Goal: Task Accomplishment & Management: Manage account settings

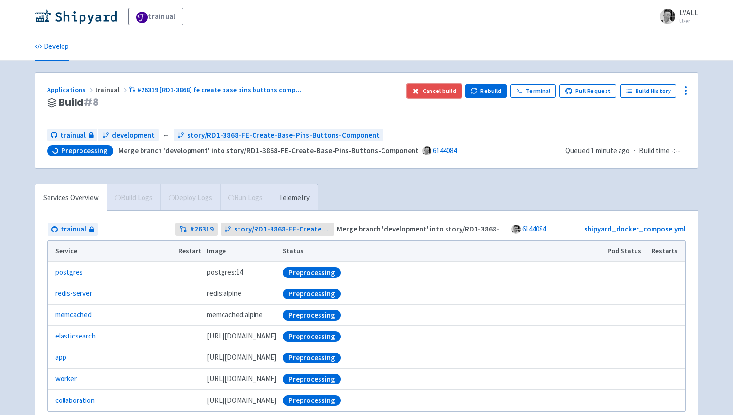
click at [458, 91] on button "Cancel build" at bounding box center [434, 91] width 55 height 14
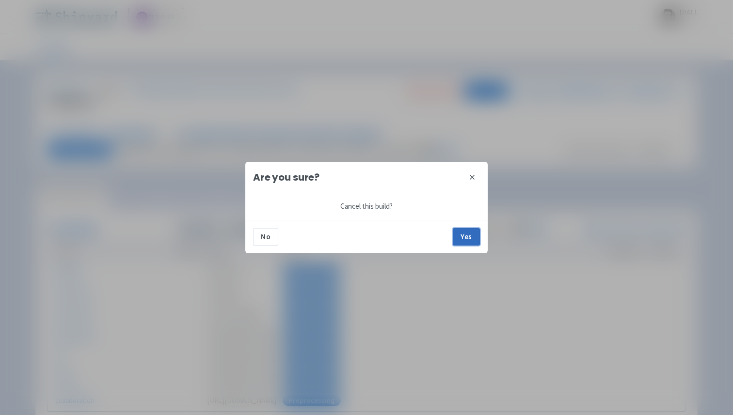
click at [467, 233] on button "Yes" at bounding box center [466, 236] width 27 height 17
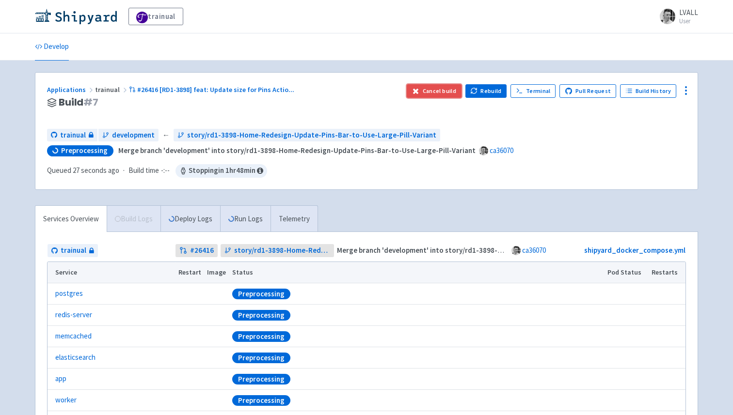
click at [437, 90] on button "Cancel build" at bounding box center [434, 91] width 55 height 14
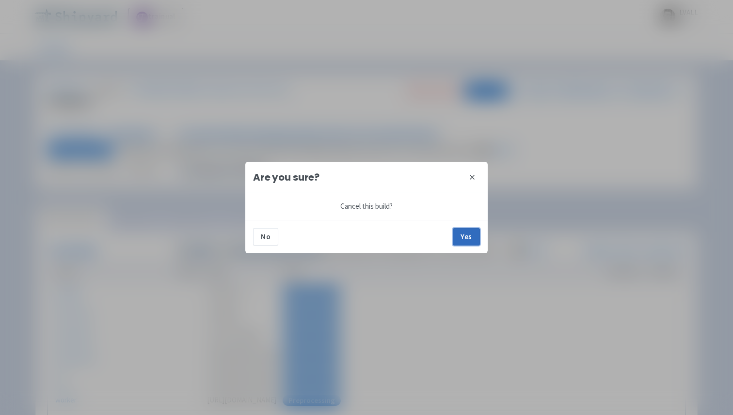
click at [468, 236] on button "Yes" at bounding box center [466, 236] width 27 height 17
